Goal: Information Seeking & Learning: Learn about a topic

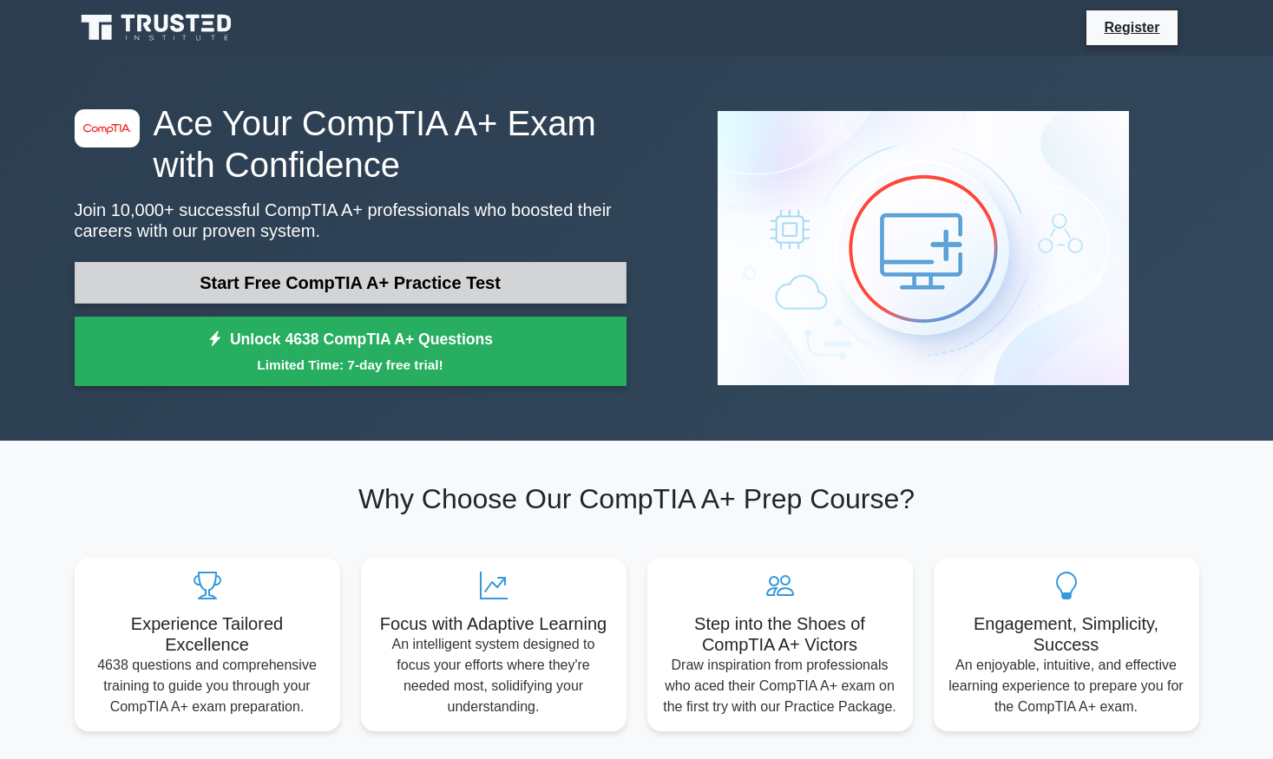
click at [365, 287] on link "Start Free CompTIA A+ Practice Test" at bounding box center [351, 283] width 552 height 42
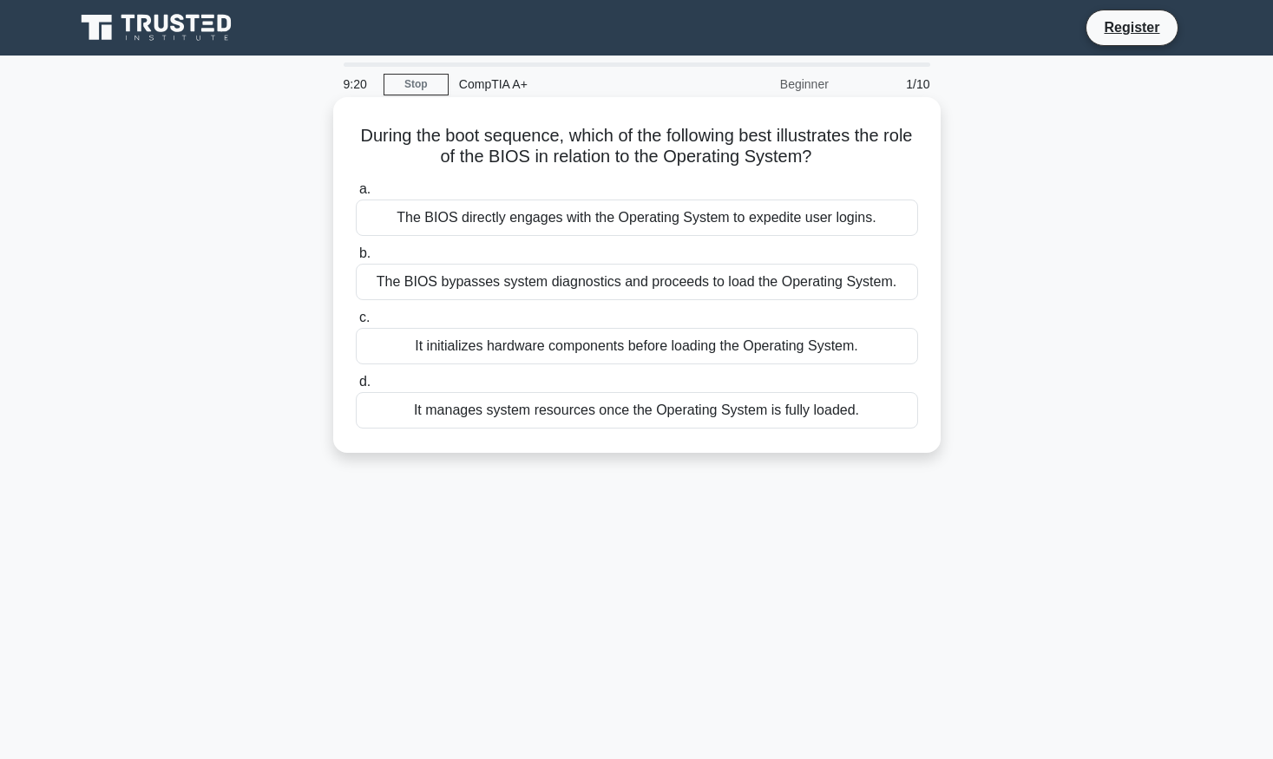
click at [550, 351] on div "It initializes hardware components before loading the Operating System." at bounding box center [637, 346] width 562 height 36
click at [356, 324] on input "c. It initializes hardware components before loading the Operating System." at bounding box center [356, 317] width 0 height 11
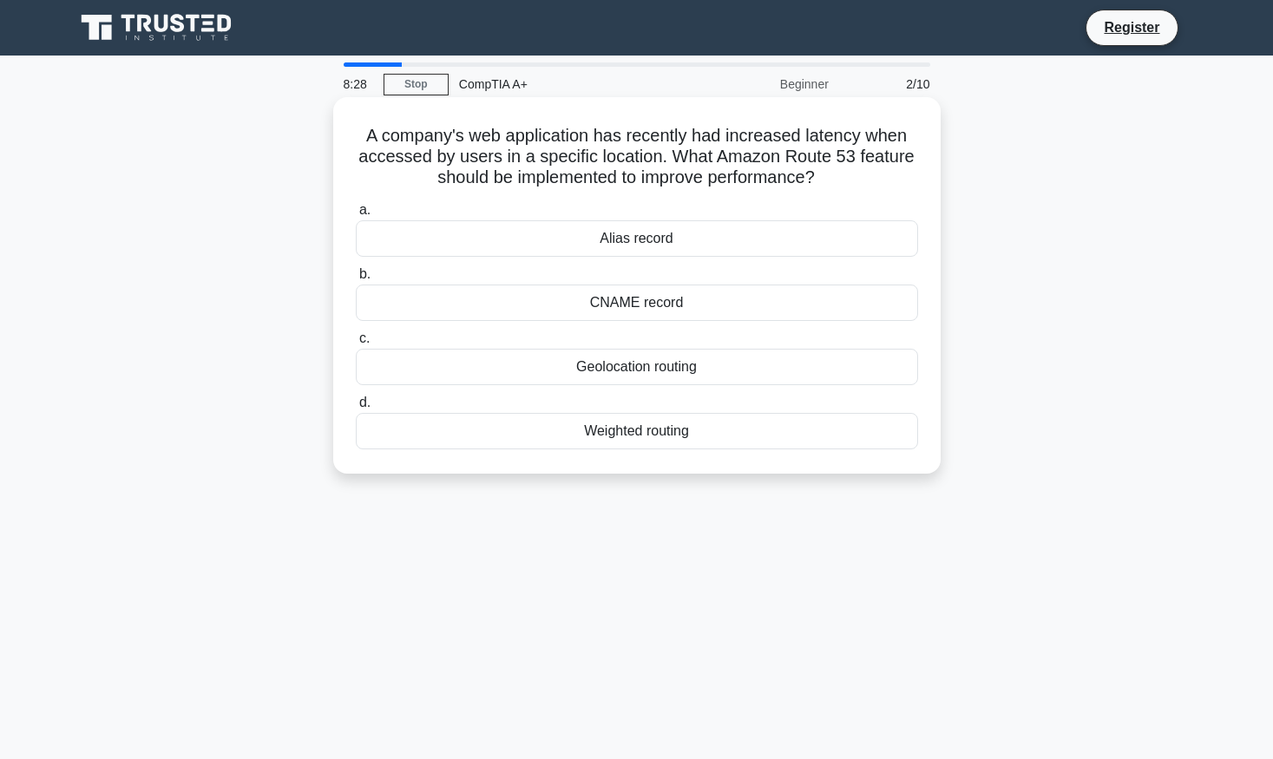
click at [753, 431] on div "Weighted routing" at bounding box center [637, 431] width 562 height 36
click at [356, 409] on input "d. Weighted routing" at bounding box center [356, 402] width 0 height 11
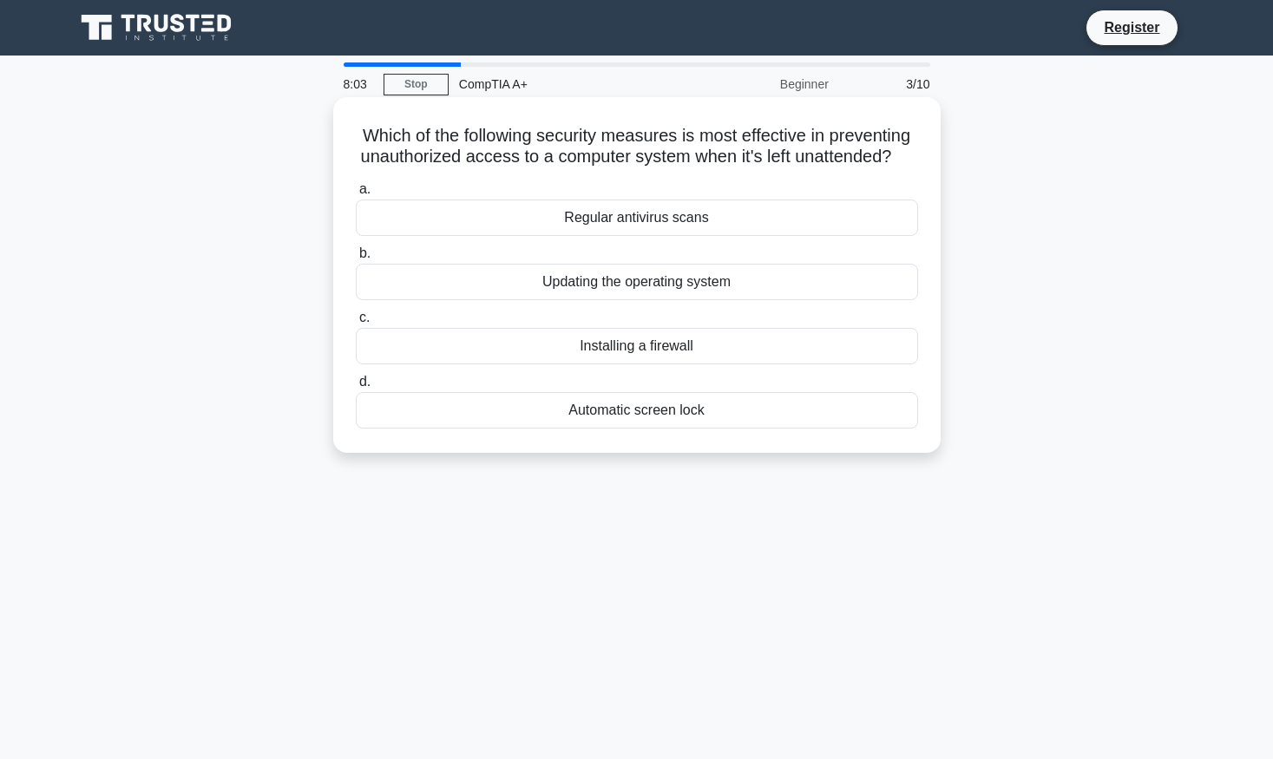
click at [752, 417] on div "Automatic screen lock" at bounding box center [637, 410] width 562 height 36
click at [356, 388] on input "d. Automatic screen lock" at bounding box center [356, 382] width 0 height 11
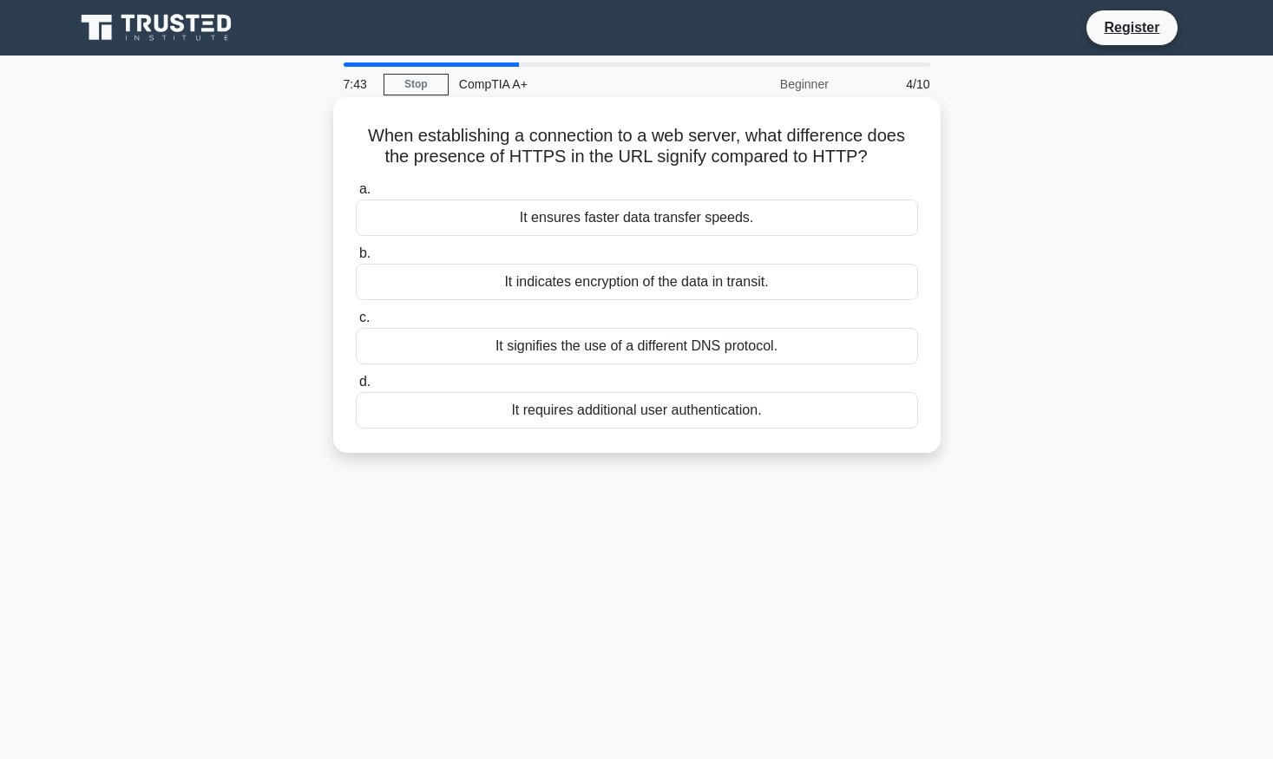
click at [759, 349] on div "It signifies the use of a different DNS protocol." at bounding box center [637, 346] width 562 height 36
click at [356, 324] on input "c. It signifies the use of a different DNS protocol." at bounding box center [356, 317] width 0 height 11
